Goal: Navigation & Orientation: Find specific page/section

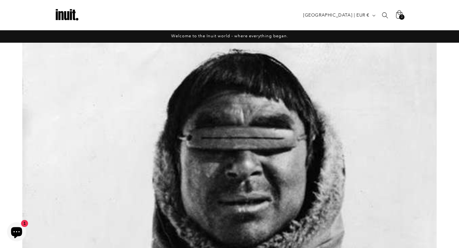
click at [399, 13] on icon at bounding box center [398, 15] width 15 height 15
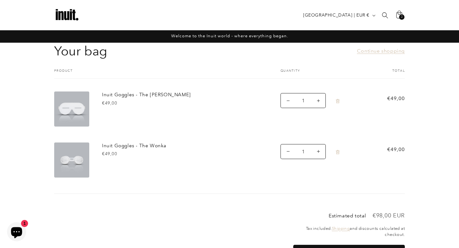
scroll to position [98, 0]
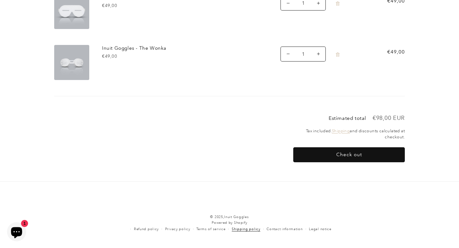
click at [242, 227] on link "Shipping policy" at bounding box center [246, 229] width 29 height 6
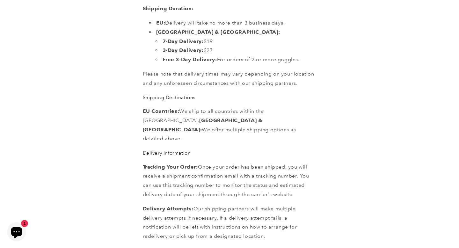
scroll to position [486, 0]
